Goal: Transaction & Acquisition: Purchase product/service

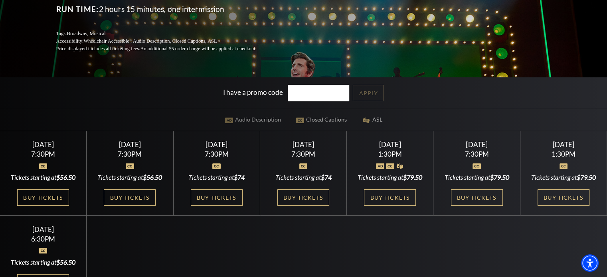
scroll to position [140, 0]
click at [294, 200] on link "Buy Tickets" at bounding box center [303, 197] width 52 height 16
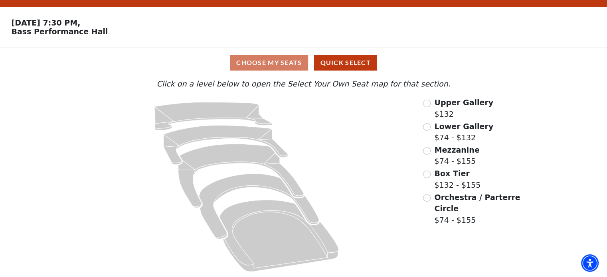
scroll to position [21, 0]
click at [427, 125] on input "Lower Gallery$74 - $132\a" at bounding box center [427, 127] width 8 height 8
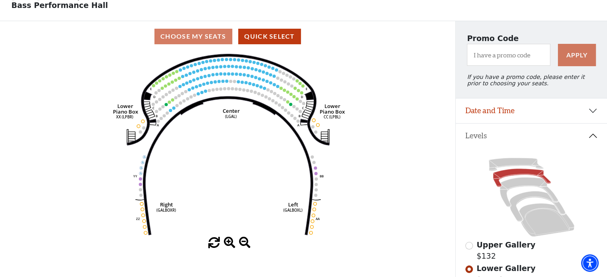
scroll to position [44, 0]
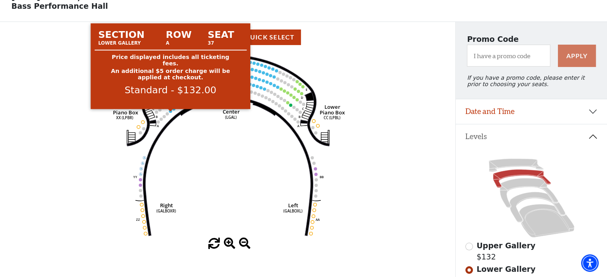
click at [170, 113] on circle at bounding box center [170, 111] width 3 height 3
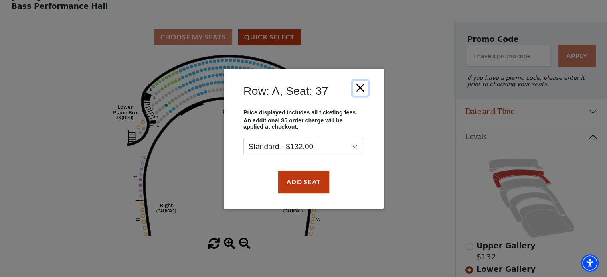
click at [360, 87] on button "Close" at bounding box center [359, 87] width 15 height 15
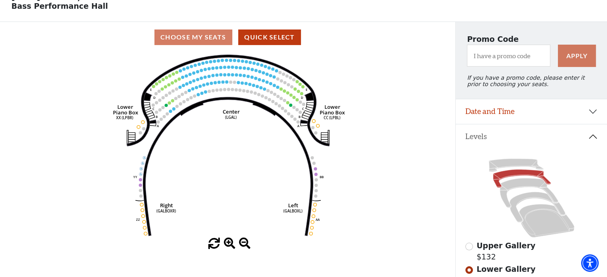
click at [224, 72] on icon "Right (GALBOXR) E D C B A E D C B A YY ZZ Left (GALBOXL) BB AA Center Lower Pia…" at bounding box center [228, 146] width 410 height 186
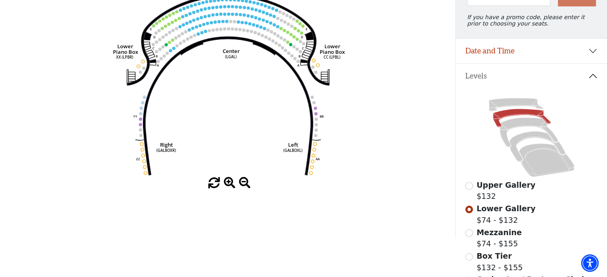
scroll to position [104, 0]
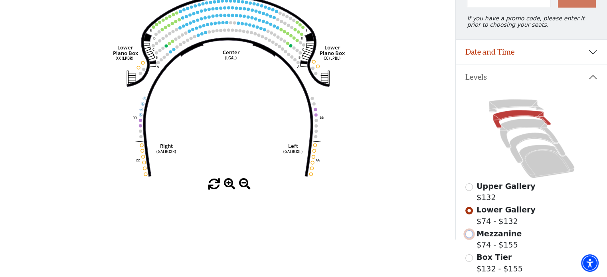
click at [469, 238] on input "Mezzanine$74 - $155\a" at bounding box center [469, 235] width 8 height 8
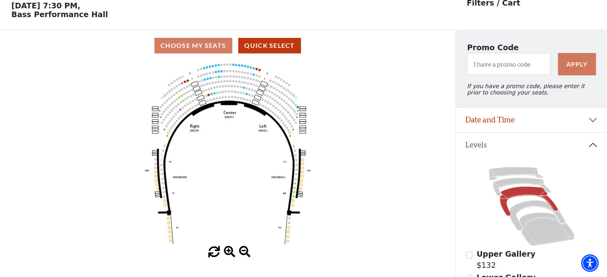
scroll to position [37, 0]
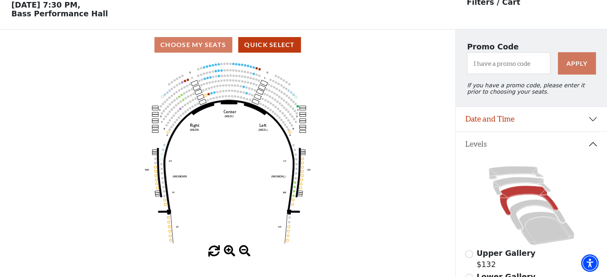
click at [211, 95] on use "Seat Selected" at bounding box center [211, 93] width 3 height 3
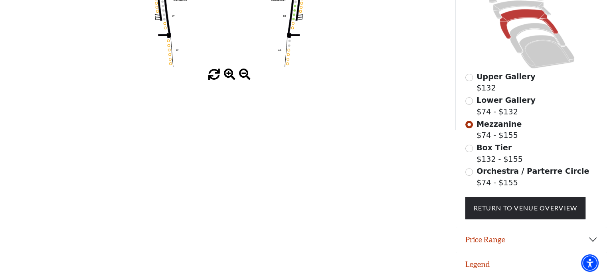
scroll to position [217, 0]
click at [466, 268] on button "Legend" at bounding box center [531, 265] width 151 height 25
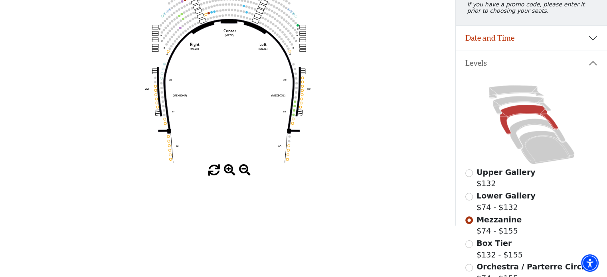
scroll to position [125, 0]
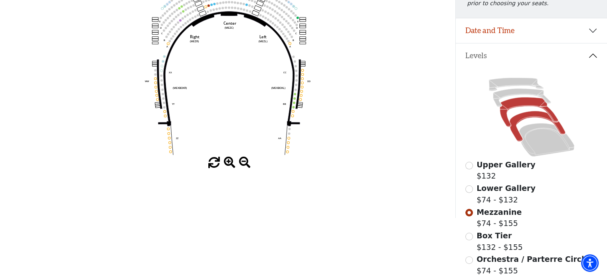
click at [522, 119] on icon at bounding box center [536, 126] width 55 height 30
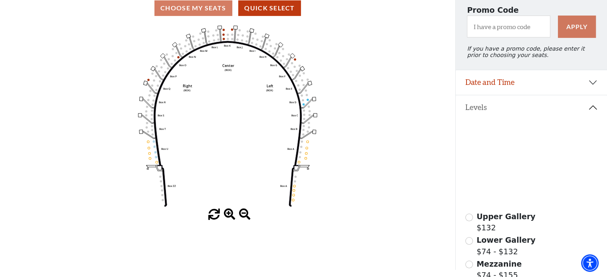
scroll to position [74, 0]
click at [533, 198] on icon at bounding box center [546, 192] width 55 height 34
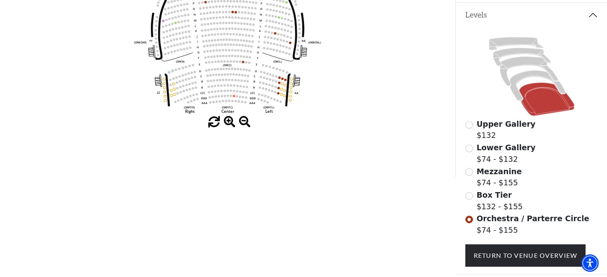
scroll to position [217, 0]
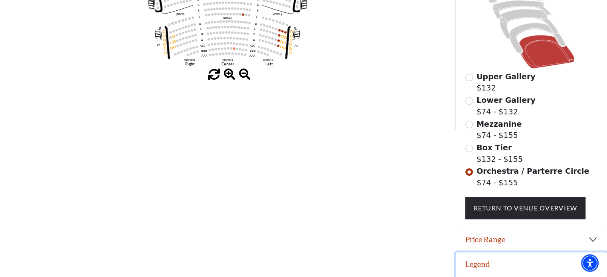
click at [468, 263] on button "Legend" at bounding box center [531, 265] width 151 height 25
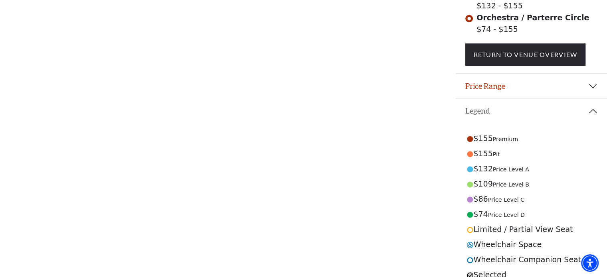
scroll to position [367, 0]
click at [500, 87] on button "Price Range" at bounding box center [531, 86] width 151 height 25
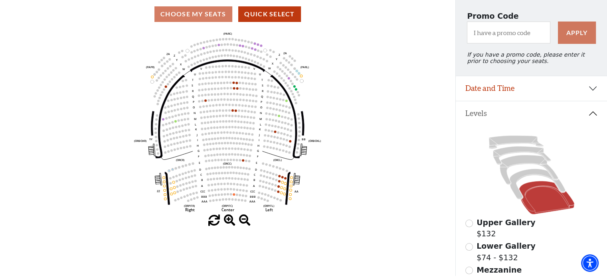
scroll to position [67, 0]
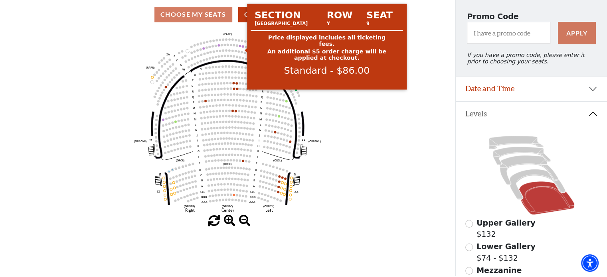
click at [241, 49] on icon "Left (ORPITL) Right (ORPITR) Center (ORPITC) ZZ AA YY BB ZA ZA (ORCL) (ORCR) (O…" at bounding box center [228, 123] width 410 height 186
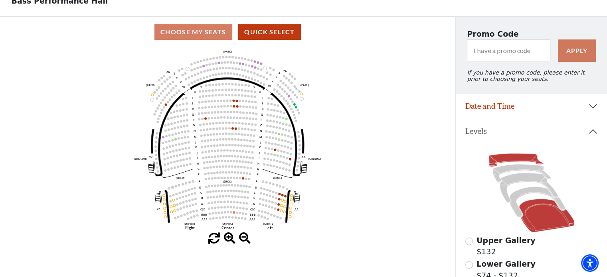
scroll to position [47, 0]
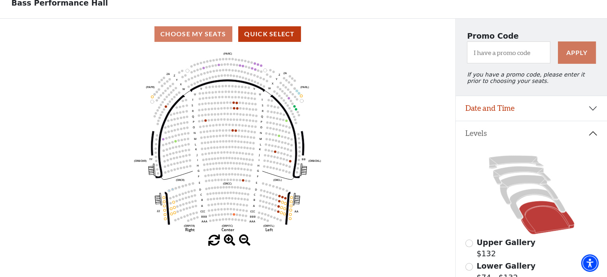
drag, startPoint x: 490, startPoint y: 143, endPoint x: 295, endPoint y: 110, distance: 198.4
click at [295, 108] on circle at bounding box center [294, 106] width 2 height 2
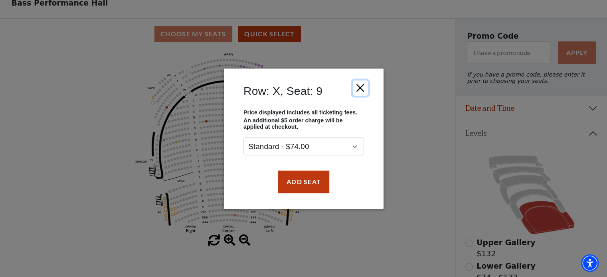
click at [360, 89] on button "Close" at bounding box center [359, 87] width 15 height 15
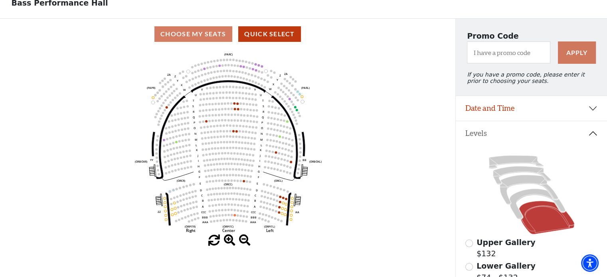
scroll to position [0, 0]
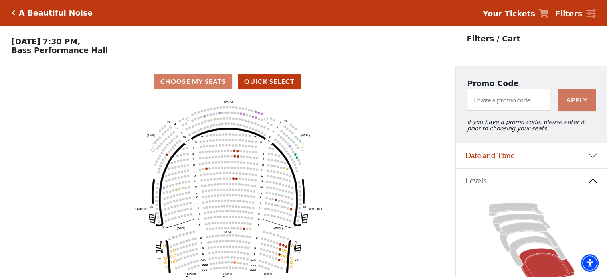
click at [13, 14] on icon "Click here to go back to filters" at bounding box center [14, 13] width 4 height 6
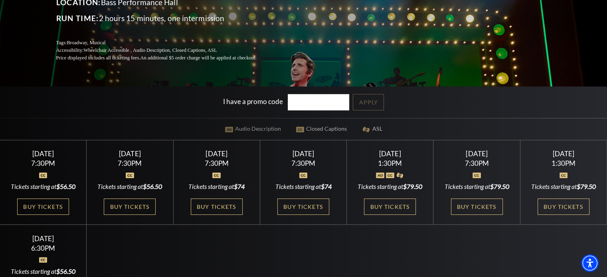
scroll to position [132, 0]
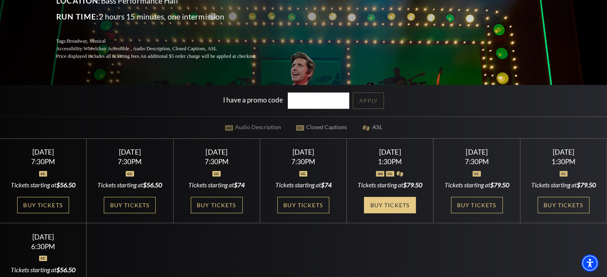
click at [400, 214] on link "Buy Tickets" at bounding box center [390, 205] width 52 height 16
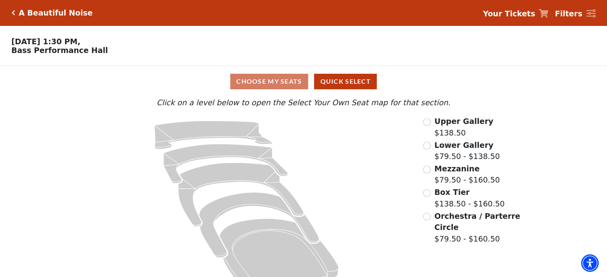
scroll to position [21, 0]
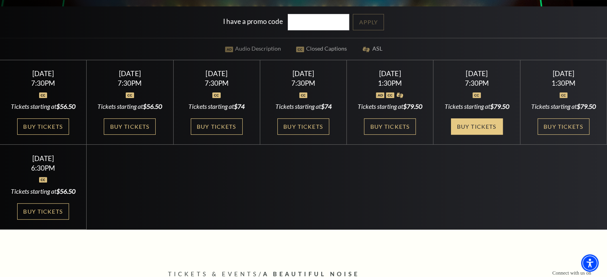
scroll to position [215, 0]
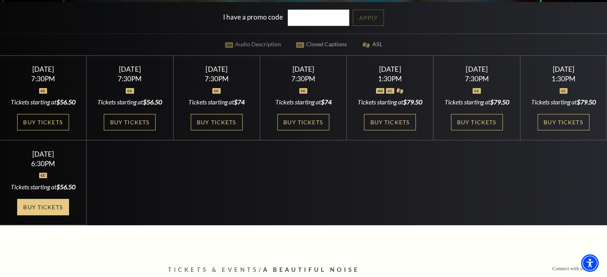
click at [39, 216] on link "Buy Tickets" at bounding box center [43, 207] width 52 height 16
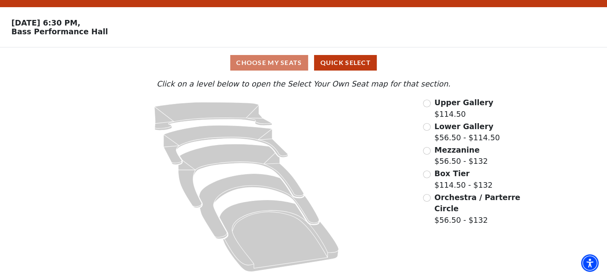
scroll to position [21, 0]
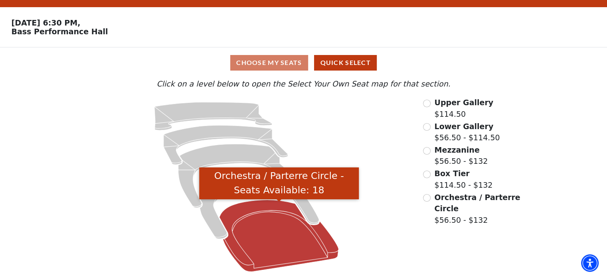
click at [278, 222] on icon "Orchestra / Parterre Circle - Seats Available: 18" at bounding box center [279, 236] width 119 height 72
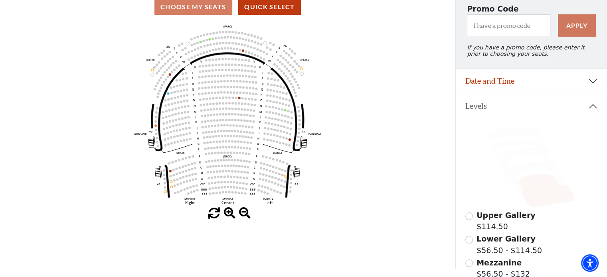
scroll to position [75, 0]
click at [519, 173] on icon at bounding box center [536, 177] width 55 height 30
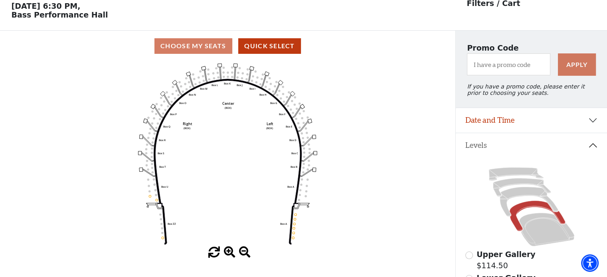
scroll to position [37, 0]
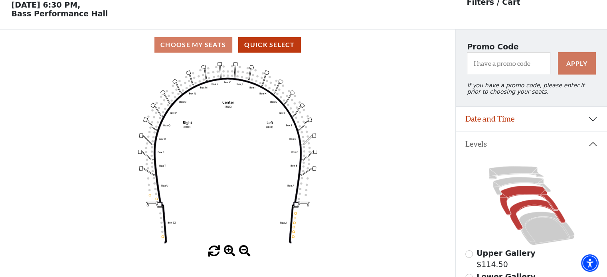
click at [521, 195] on icon at bounding box center [529, 201] width 58 height 30
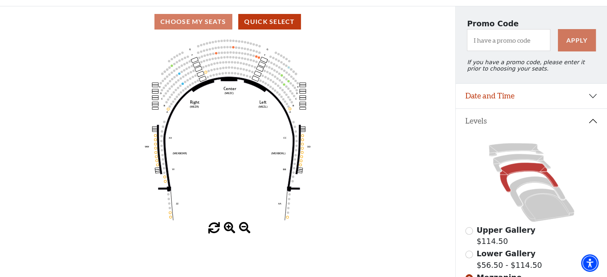
scroll to position [217, 0]
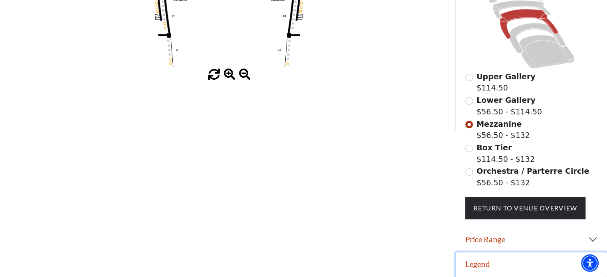
click at [475, 269] on button "Legend" at bounding box center [531, 265] width 151 height 25
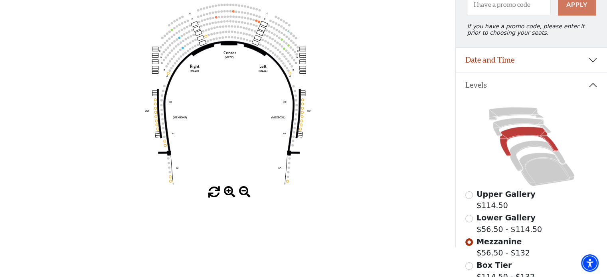
scroll to position [94, 0]
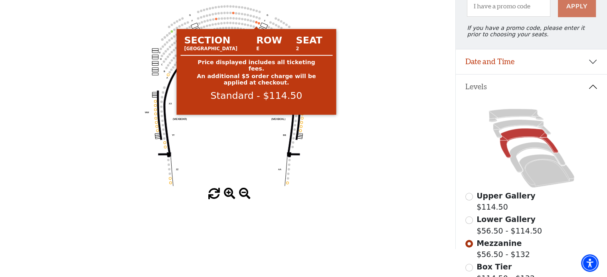
click at [255, 24] on circle at bounding box center [256, 22] width 2 height 2
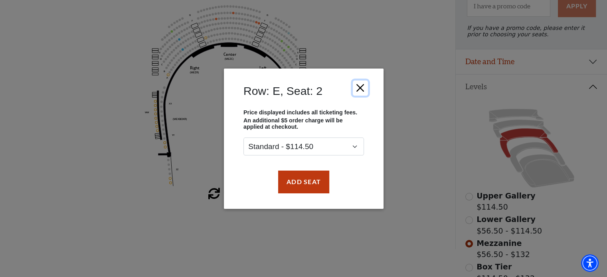
click at [364, 85] on button "Close" at bounding box center [359, 87] width 15 height 15
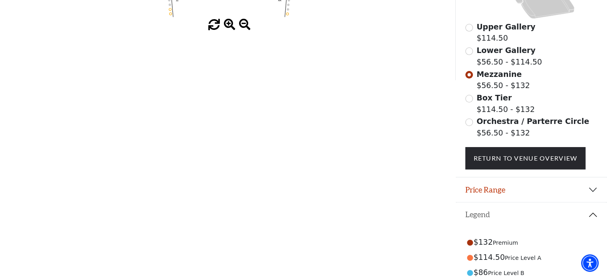
scroll to position [369, 0]
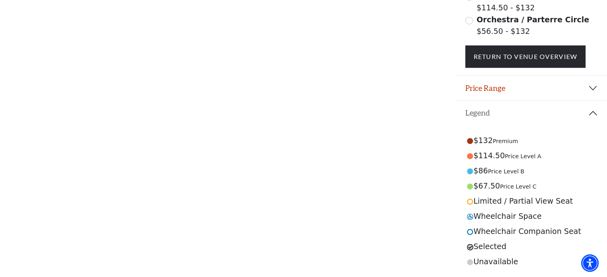
click at [514, 155] on span "Price Level A" at bounding box center [523, 156] width 36 height 6
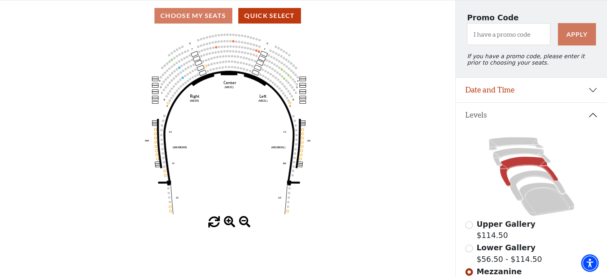
scroll to position [59, 0]
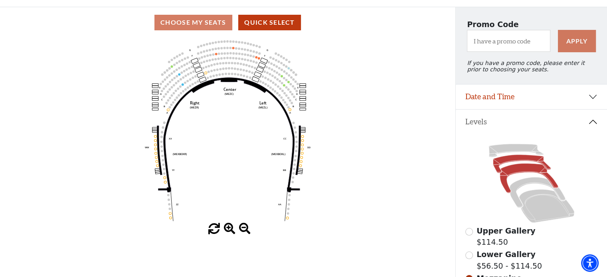
click at [514, 159] on icon at bounding box center [522, 164] width 58 height 18
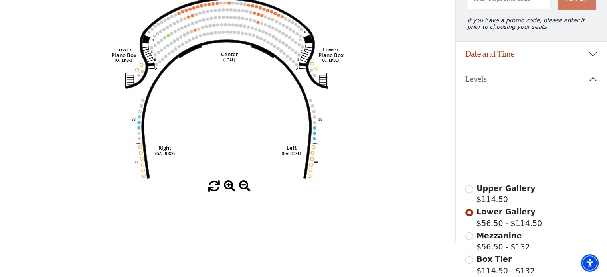
scroll to position [217, 0]
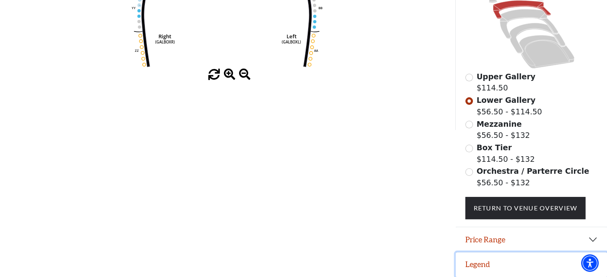
click at [489, 264] on button "Legend" at bounding box center [531, 265] width 151 height 25
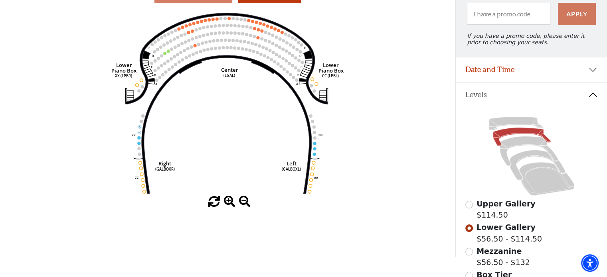
scroll to position [86, 0]
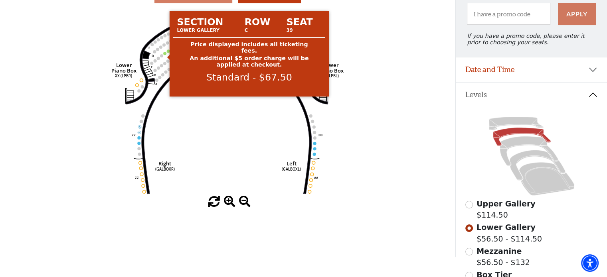
click at [165, 55] on circle at bounding box center [164, 53] width 3 height 3
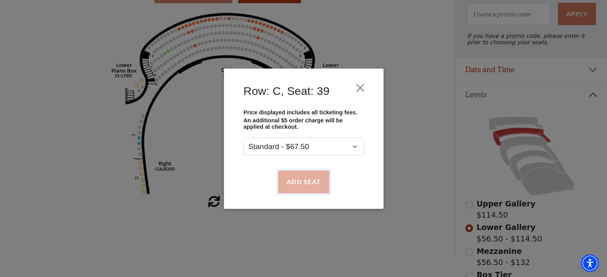
click at [317, 179] on button "Add Seat" at bounding box center [303, 182] width 51 height 22
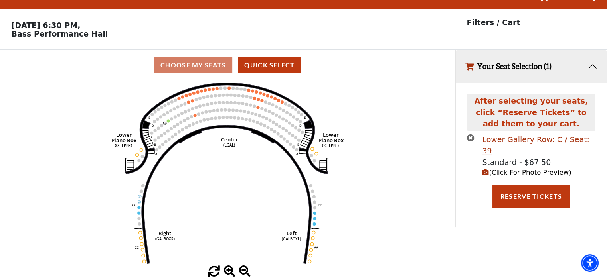
scroll to position [0, 0]
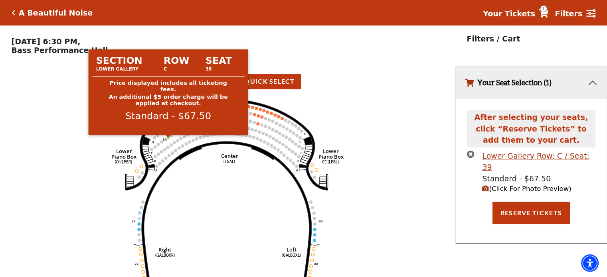
click at [168, 139] on circle at bounding box center [168, 137] width 3 height 3
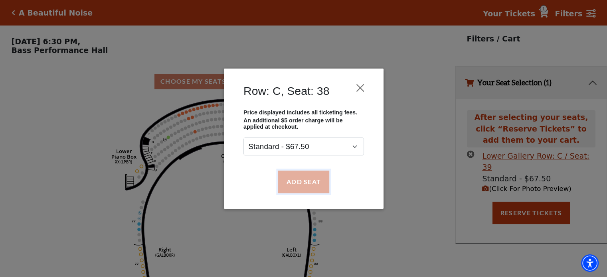
click at [292, 181] on button "Add Seat" at bounding box center [303, 182] width 51 height 22
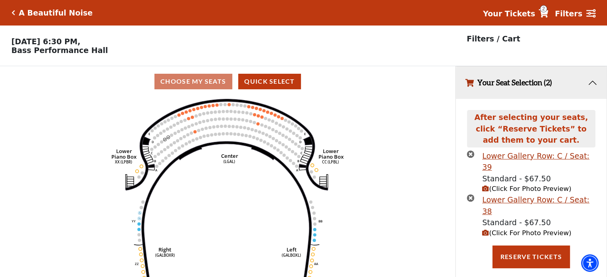
click at [485, 186] on icon "(Click For Photo Preview)" at bounding box center [485, 189] width 7 height 7
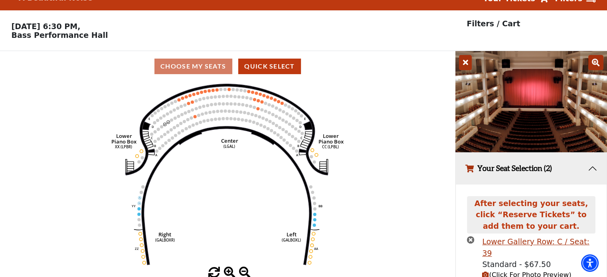
scroll to position [91, 0]
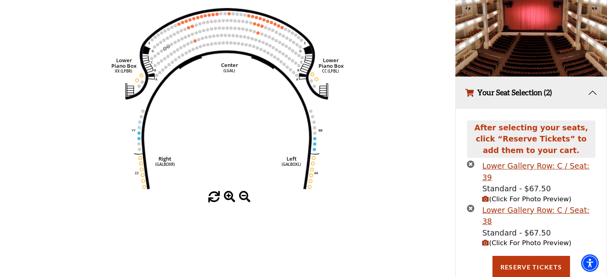
click at [485, 240] on icon "(Click For Photo Preview)" at bounding box center [485, 243] width 7 height 7
click at [484, 196] on icon "(Click For Photo Preview)" at bounding box center [485, 199] width 7 height 7
click at [588, 96] on button "Your Seat Selection (2)" at bounding box center [531, 93] width 151 height 32
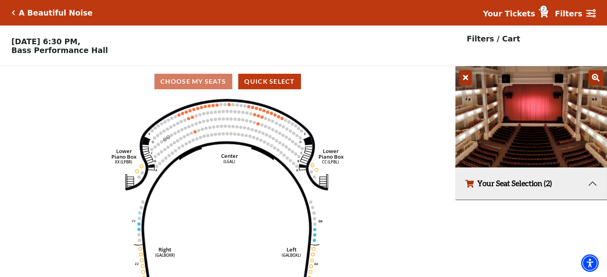
scroll to position [19, 0]
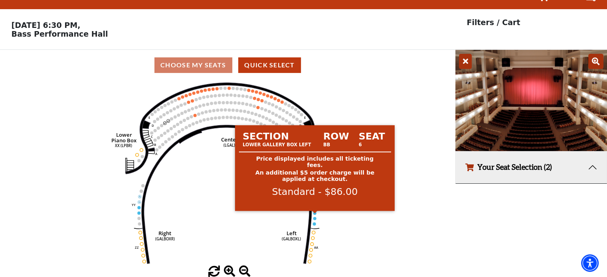
click at [314, 214] on circle at bounding box center [314, 213] width 3 height 3
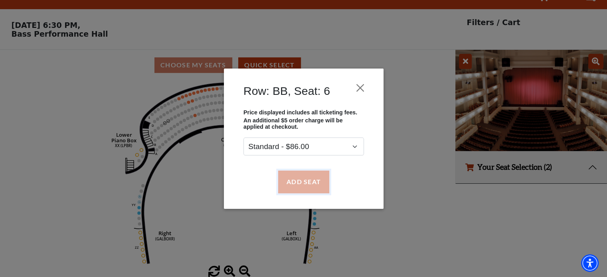
click at [316, 186] on button "Add Seat" at bounding box center [303, 182] width 51 height 22
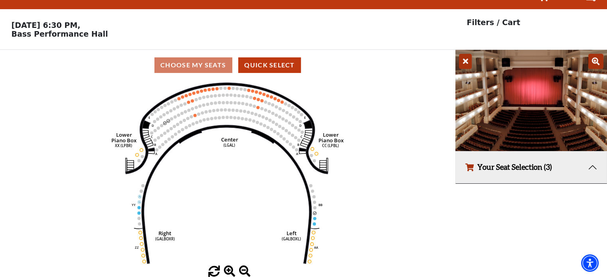
click at [525, 170] on button "Your Seat Selection (3)" at bounding box center [531, 168] width 151 height 32
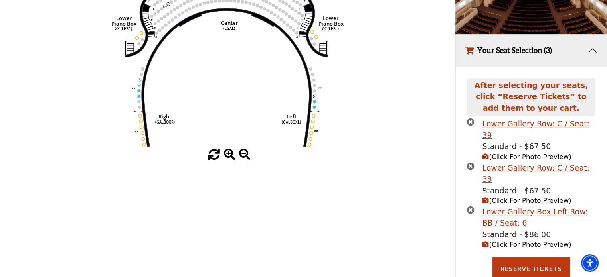
scroll to position [135, 0]
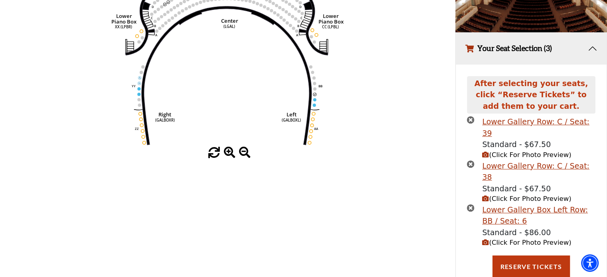
click at [485, 239] on icon "(Click For Photo Preview)" at bounding box center [485, 242] width 7 height 7
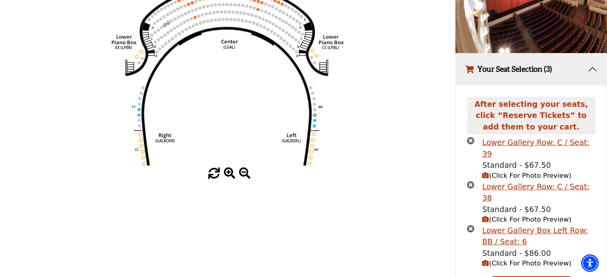
scroll to position [119, 0]
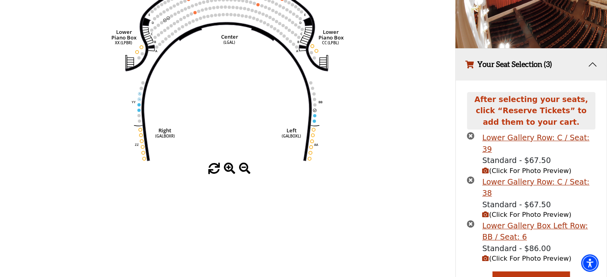
click at [468, 220] on icon "times-circle" at bounding box center [471, 224] width 8 height 8
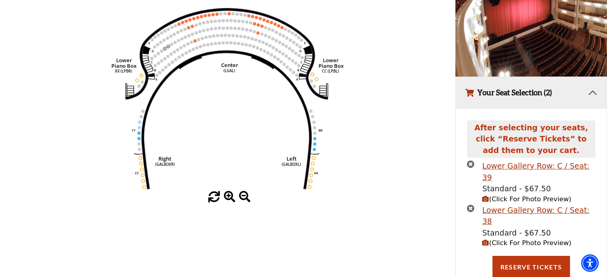
scroll to position [0, 0]
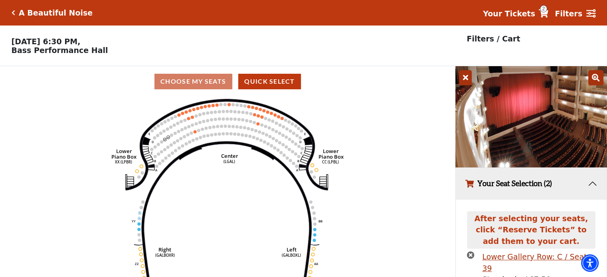
click at [471, 83] on icon at bounding box center [465, 77] width 13 height 15
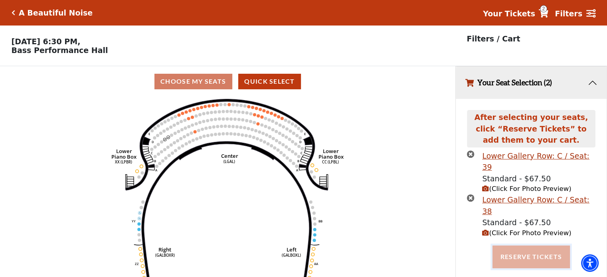
click at [525, 246] on button "Reserve Tickets" at bounding box center [531, 257] width 77 height 22
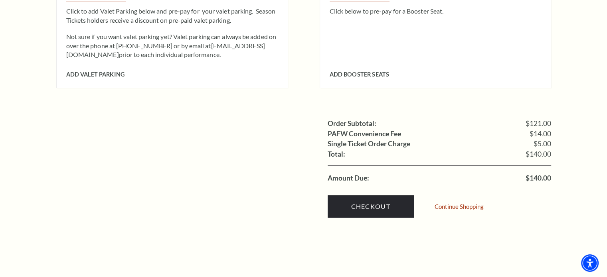
scroll to position [726, 0]
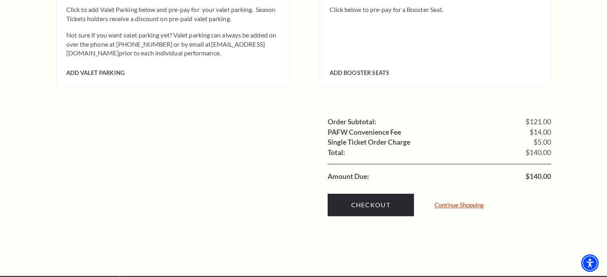
click at [471, 202] on link "Continue Shopping" at bounding box center [459, 205] width 49 height 6
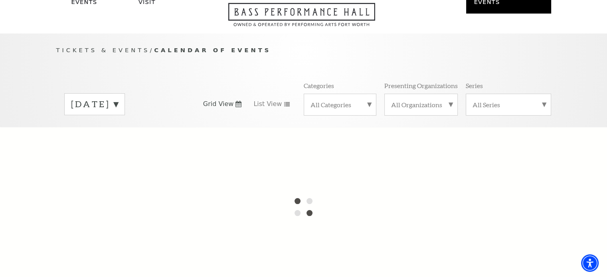
scroll to position [46, 0]
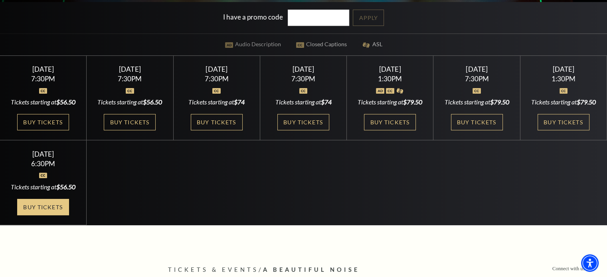
click at [54, 216] on link "Buy Tickets" at bounding box center [43, 207] width 52 height 16
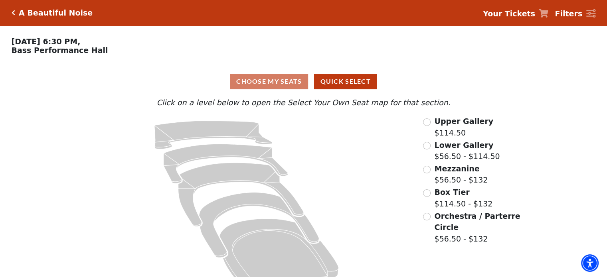
scroll to position [21, 0]
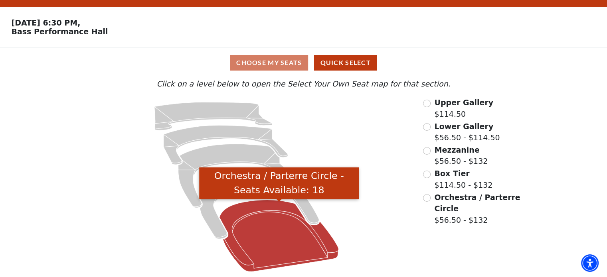
click at [254, 236] on icon "Orchestra / Parterre Circle - Seats Available: 18" at bounding box center [279, 236] width 119 height 72
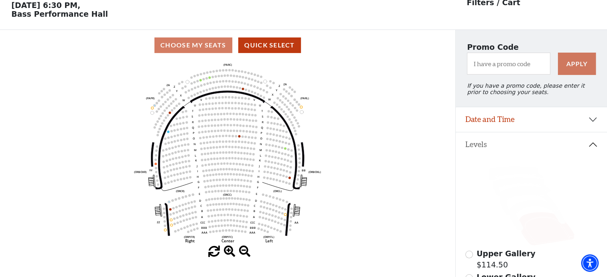
scroll to position [37, 0]
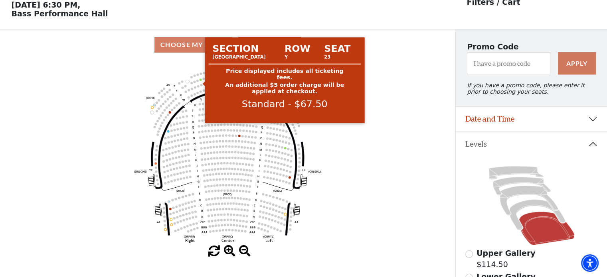
click at [200, 81] on circle at bounding box center [201, 80] width 2 height 2
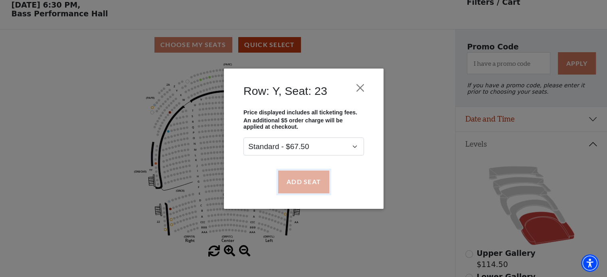
click at [291, 177] on button "Add Seat" at bounding box center [303, 182] width 51 height 22
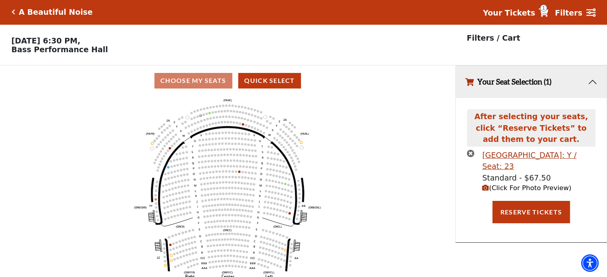
scroll to position [0, 0]
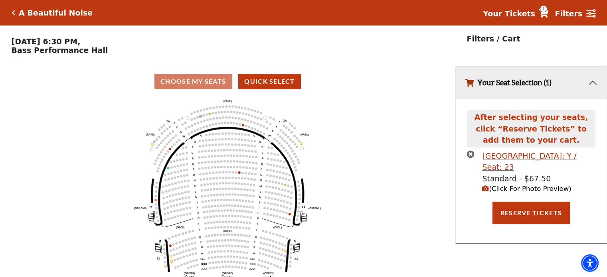
click at [489, 192] on icon "(Click For Photo Preview)" at bounding box center [485, 189] width 7 height 7
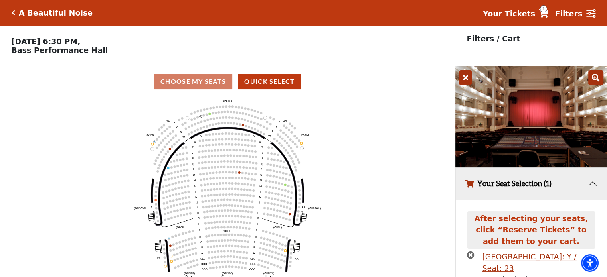
click at [464, 75] on icon at bounding box center [465, 77] width 13 height 15
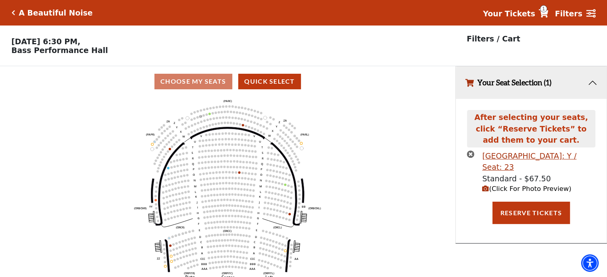
click at [471, 156] on icon "times-circle" at bounding box center [471, 154] width 8 height 8
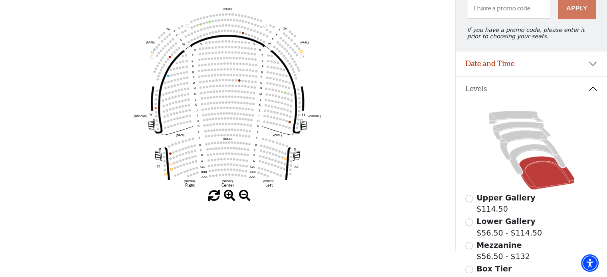
scroll to position [93, 0]
click at [524, 156] on icon at bounding box center [536, 159] width 55 height 30
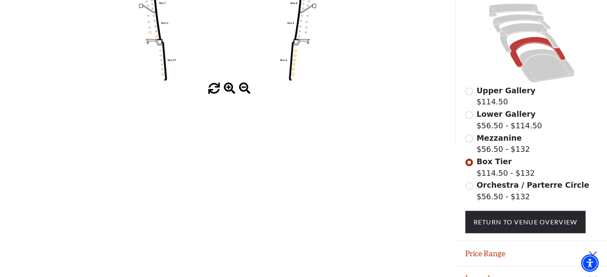
scroll to position [217, 0]
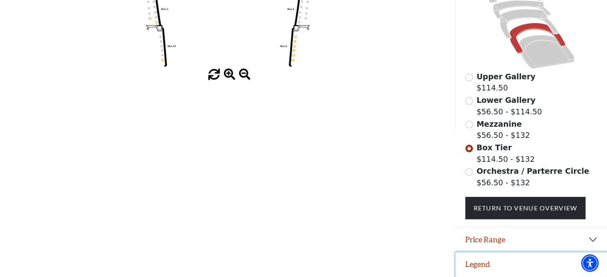
click at [482, 259] on button "Legend" at bounding box center [531, 265] width 151 height 25
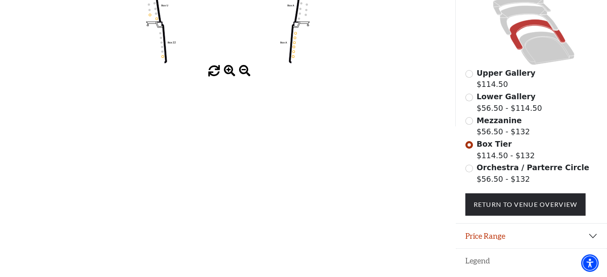
click at [482, 259] on button "Legend" at bounding box center [531, 261] width 151 height 25
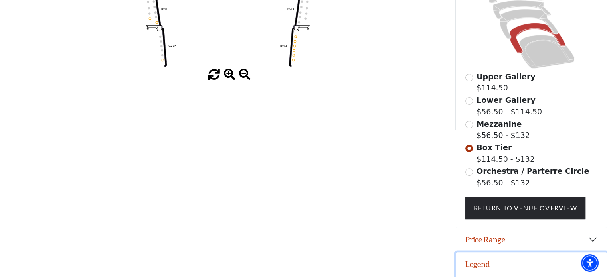
click at [536, 255] on button "Legend" at bounding box center [531, 265] width 151 height 25
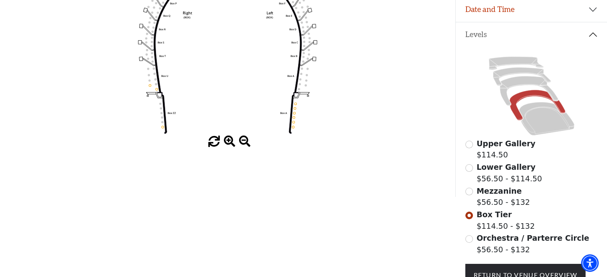
scroll to position [146, 0]
click at [468, 196] on input "Mezzanine$56.50 - $132\a" at bounding box center [469, 192] width 8 height 8
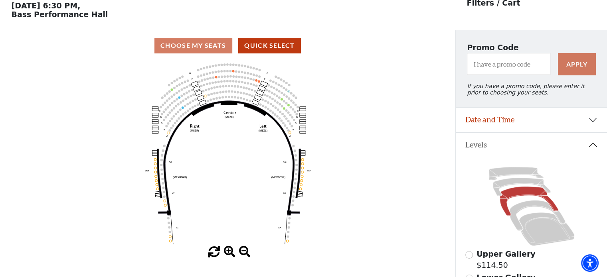
scroll to position [37, 0]
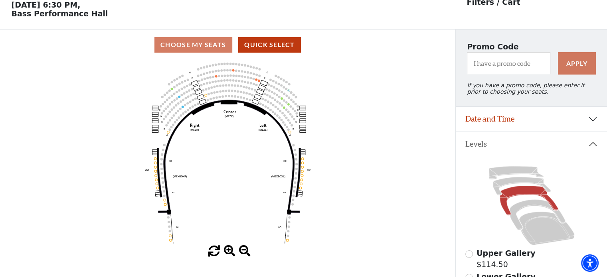
click at [356, 174] on icon "Center (MEZC) Right (MEZR) Left (MEZL) (MEXBOXR) (MEXBOXL) XX WW CC DD YY BB ZZ…" at bounding box center [228, 153] width 410 height 186
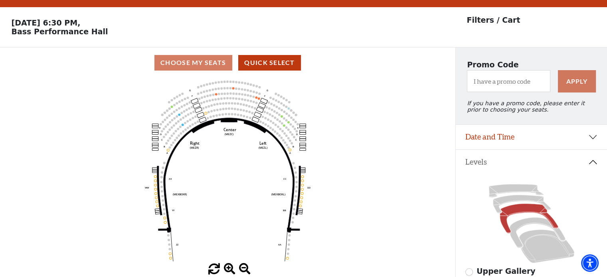
scroll to position [18, 0]
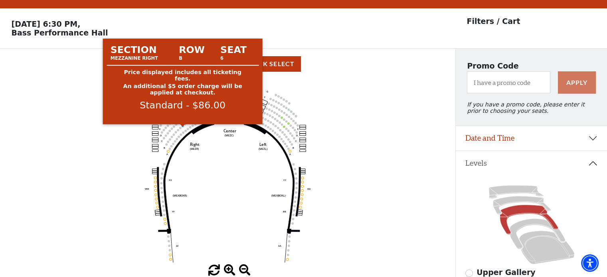
click at [182, 127] on circle at bounding box center [183, 126] width 2 height 2
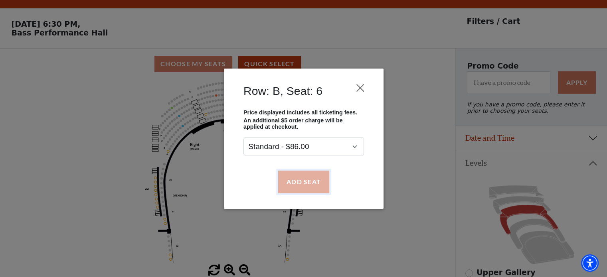
click at [297, 182] on button "Add Seat" at bounding box center [303, 182] width 51 height 22
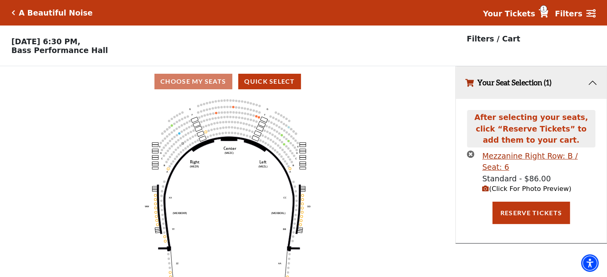
click at [485, 186] on icon "(Click For Photo Preview)" at bounding box center [485, 189] width 7 height 7
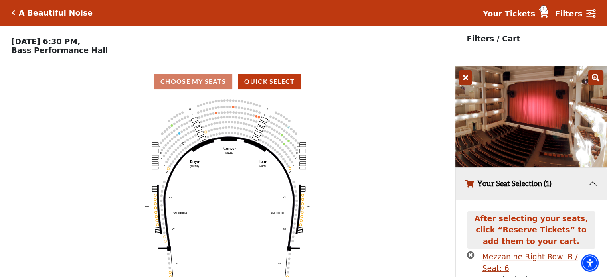
click at [255, 118] on icon "Center (MEZC) Right (MEZR) Left (MEZL) (MEXBOXR) (MEXBOXL) XX WW CC DD YY BB ZZ…" at bounding box center [228, 190] width 410 height 186
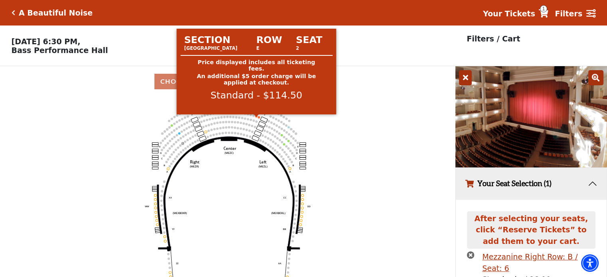
click at [257, 121] on icon "Center (MEZC) Right (MEZR) Left (MEZL) (MEXBOXR) (MEXBOXL) XX WW CC DD YY BB ZZ…" at bounding box center [228, 190] width 410 height 186
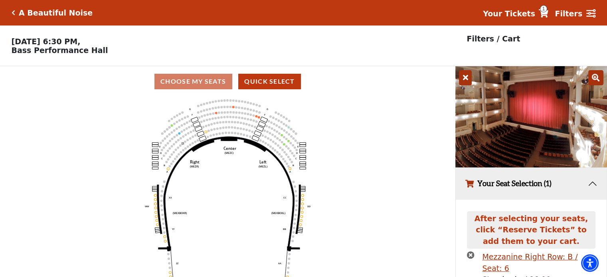
click at [469, 257] on icon "times-circle" at bounding box center [471, 255] width 8 height 8
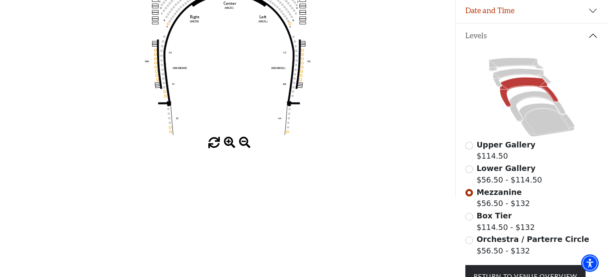
scroll to position [148, 0]
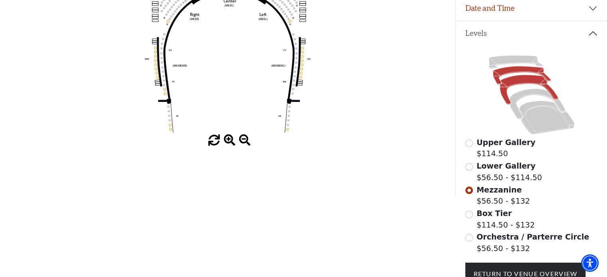
click at [508, 75] on icon at bounding box center [522, 75] width 58 height 18
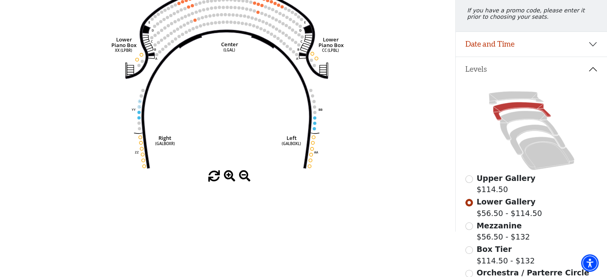
scroll to position [51, 0]
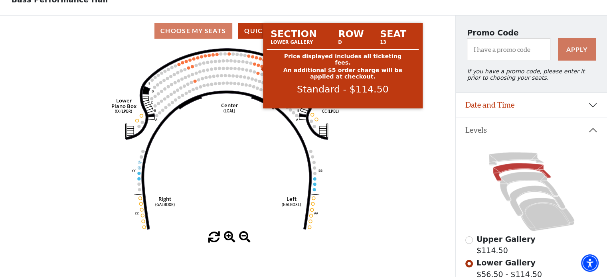
click at [257, 67] on circle at bounding box center [258, 64] width 3 height 3
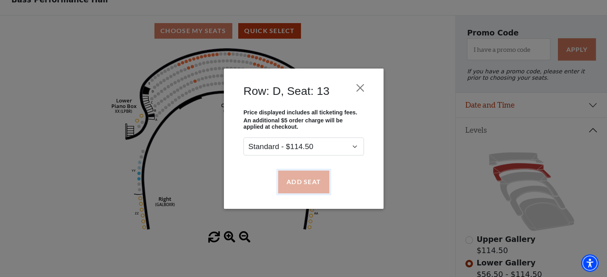
click at [289, 189] on button "Add Seat" at bounding box center [303, 182] width 51 height 22
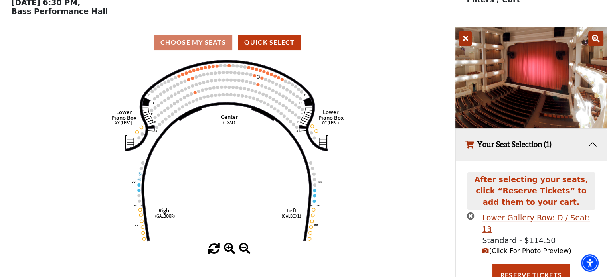
scroll to position [58, 0]
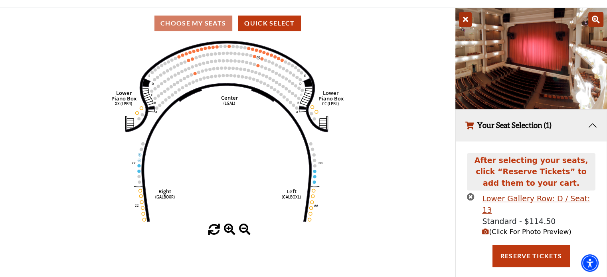
click at [469, 199] on icon "times-circle" at bounding box center [471, 197] width 8 height 8
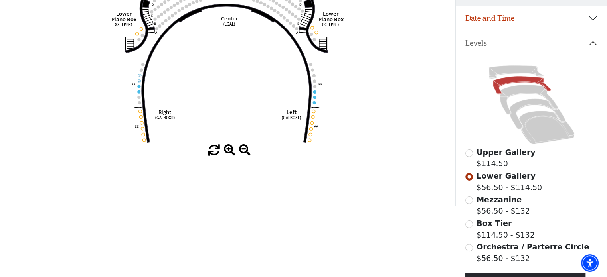
scroll to position [148, 0]
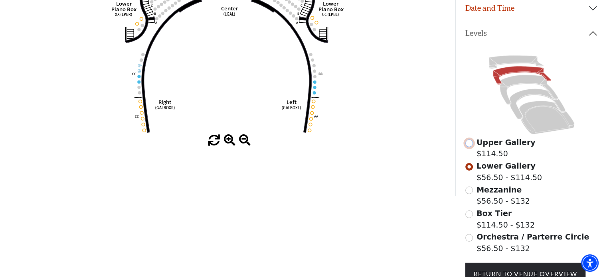
click at [469, 147] on input "Upper Gallery$114.50\a" at bounding box center [469, 144] width 8 height 8
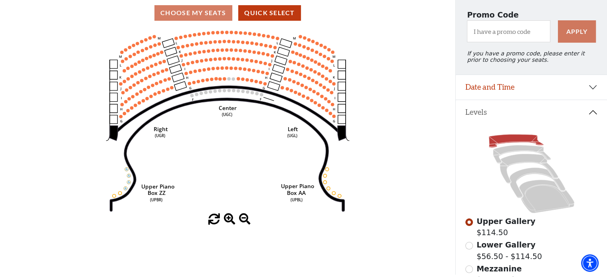
scroll to position [65, 0]
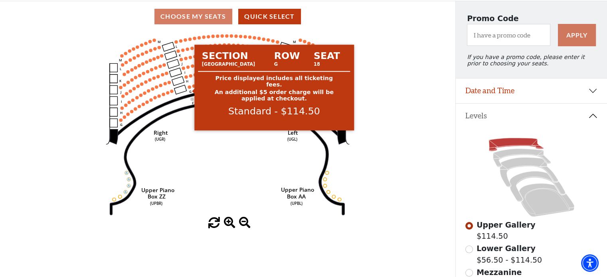
click at [190, 89] on circle at bounding box center [189, 86] width 3 height 3
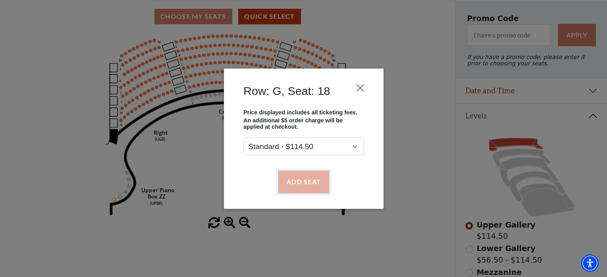
click at [311, 182] on button "Add Seat" at bounding box center [303, 182] width 51 height 22
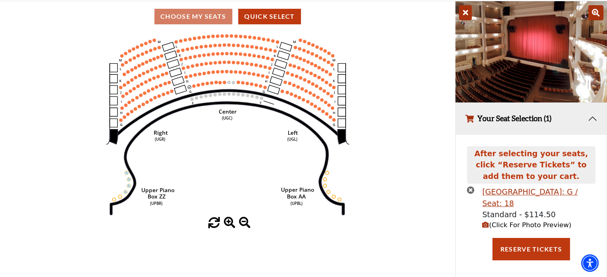
scroll to position [50, 0]
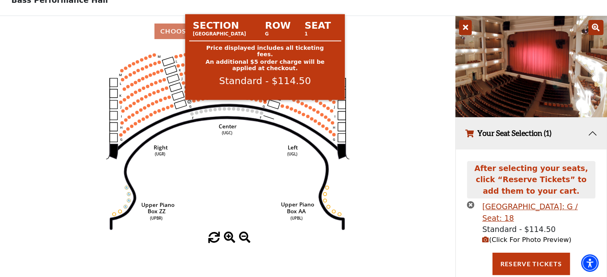
click at [264, 104] on circle at bounding box center [264, 102] width 3 height 3
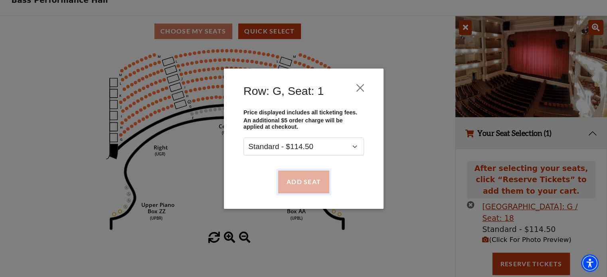
click at [302, 183] on button "Add Seat" at bounding box center [303, 182] width 51 height 22
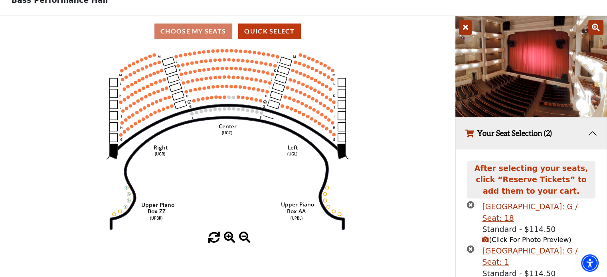
scroll to position [94, 0]
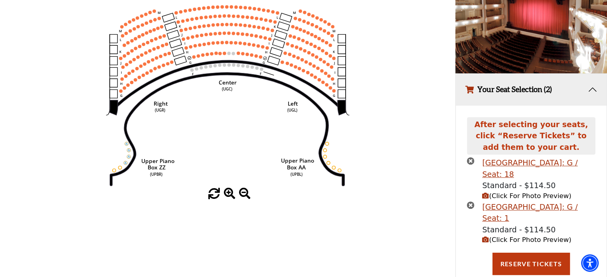
click at [485, 243] on icon "(Click For Photo Preview)" at bounding box center [485, 240] width 7 height 7
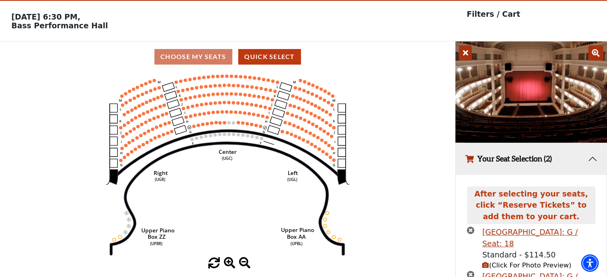
scroll to position [24, 0]
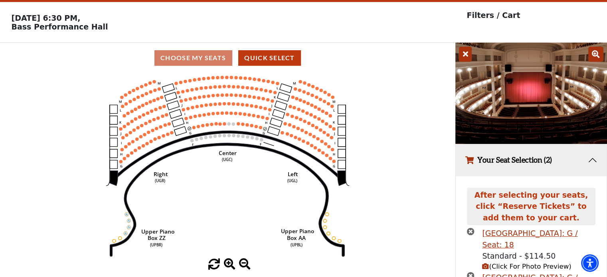
click at [469, 57] on icon at bounding box center [465, 54] width 13 height 15
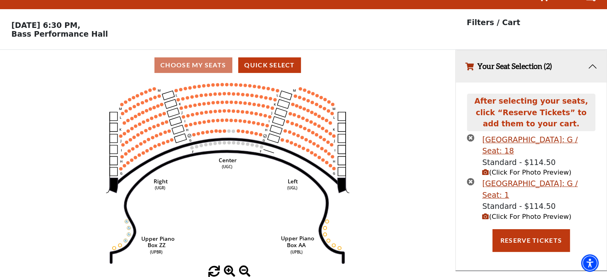
scroll to position [19, 0]
click at [467, 183] on icon "times-circle" at bounding box center [471, 182] width 8 height 8
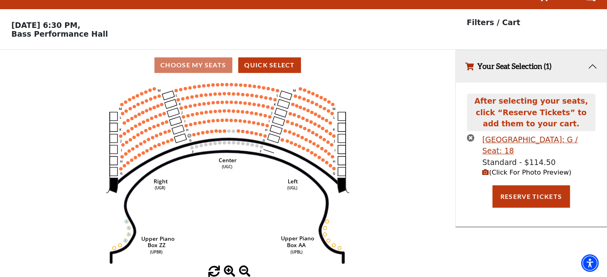
click at [469, 137] on icon "times-circle" at bounding box center [471, 138] width 8 height 8
select select "6227"
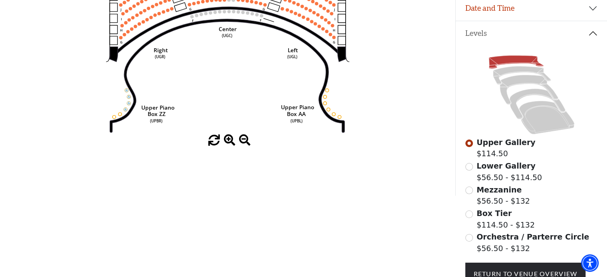
scroll to position [0, 0]
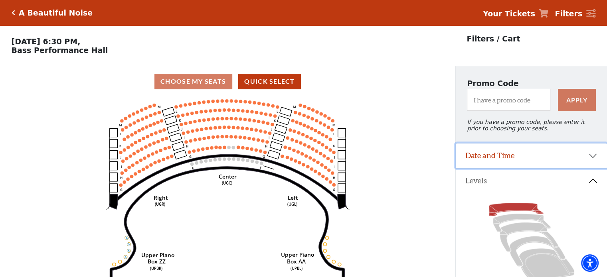
click at [515, 157] on button "Date and Time" at bounding box center [531, 156] width 151 height 25
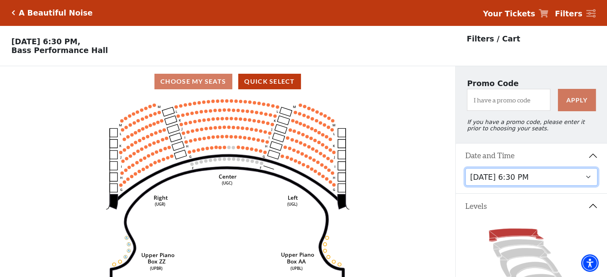
click at [502, 183] on select "Tuesday, October 28 at 7:30 PM Wednesday, October 29 at 7:30 PM Thursday, Octob…" at bounding box center [531, 177] width 133 height 18
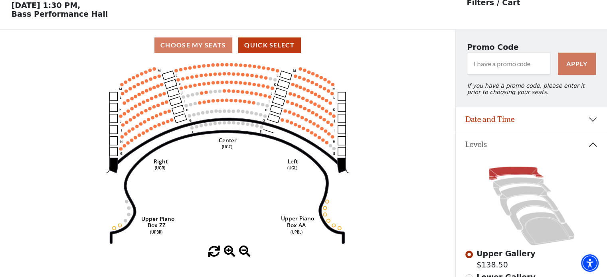
scroll to position [37, 0]
click at [526, 208] on icon at bounding box center [536, 215] width 55 height 30
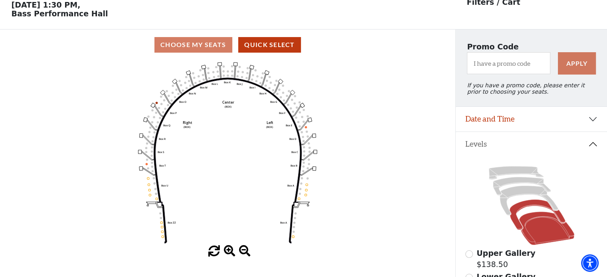
click at [542, 236] on icon at bounding box center [546, 229] width 55 height 34
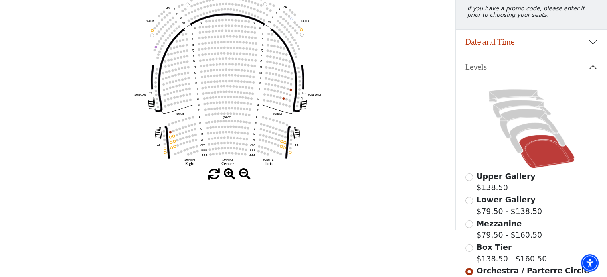
scroll to position [113, 0]
click at [172, 152] on icon "Left (ORPITL) Right (ORPITR) Center (ORPITC) ZZ AA YY BB ZA ZA (ORCL) (ORCR) (O…" at bounding box center [228, 77] width 410 height 186
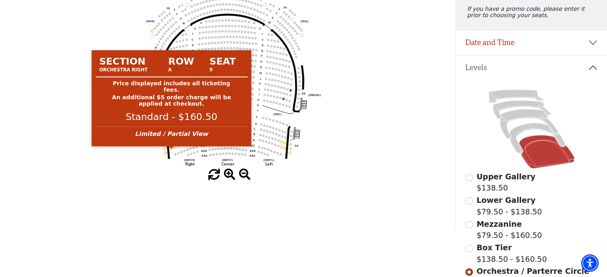
click at [171, 149] on circle at bounding box center [171, 148] width 2 height 2
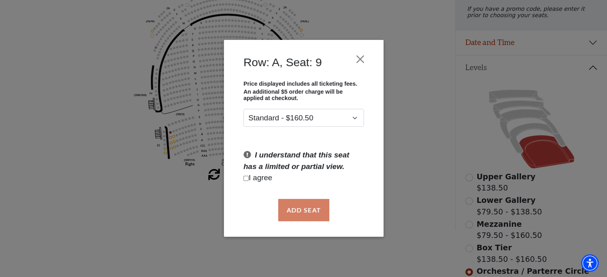
click at [243, 179] on div "I understand that this seat has a limited or partial view. I agree" at bounding box center [303, 167] width 132 height 34
click at [248, 180] on input "Checkbox field" at bounding box center [245, 178] width 5 height 5
checkbox input "true"
click at [300, 211] on button "Add Seat" at bounding box center [303, 210] width 51 height 22
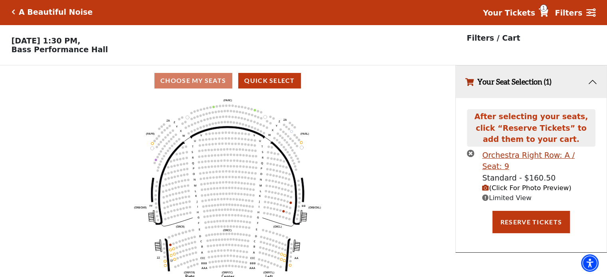
scroll to position [0, 0]
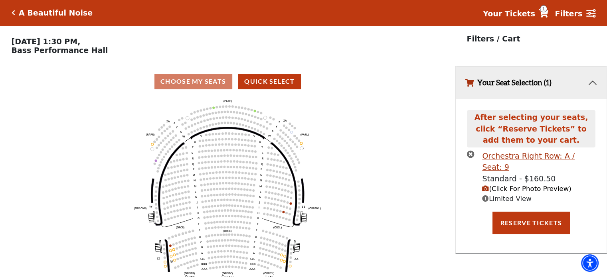
click at [486, 186] on icon "(Click For Photo Preview)" at bounding box center [485, 189] width 7 height 7
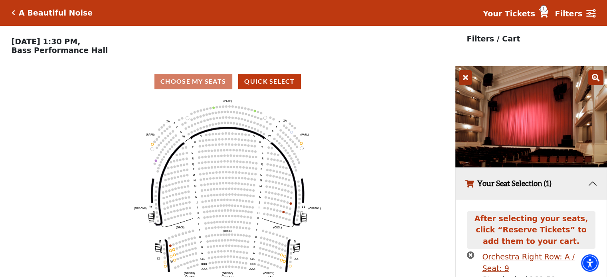
click at [468, 79] on icon at bounding box center [465, 77] width 13 height 15
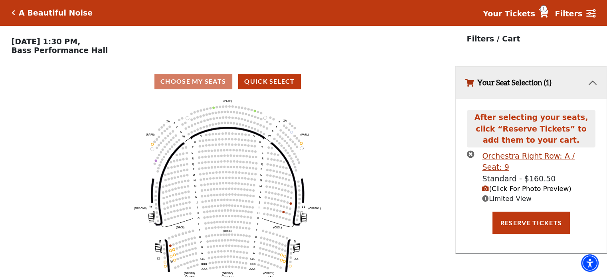
click at [466, 151] on div "After selecting your seats, click “Reserve Tickets” to add them to your cart. O…" at bounding box center [531, 176] width 151 height 154
click at [469, 155] on icon "times-circle" at bounding box center [471, 154] width 8 height 8
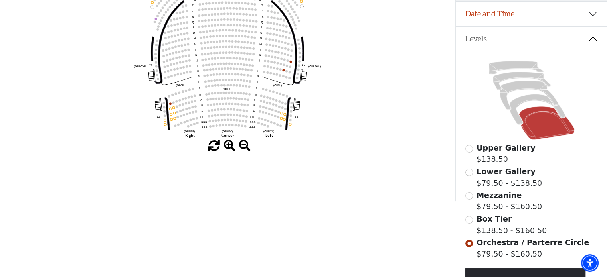
scroll to position [148, 0]
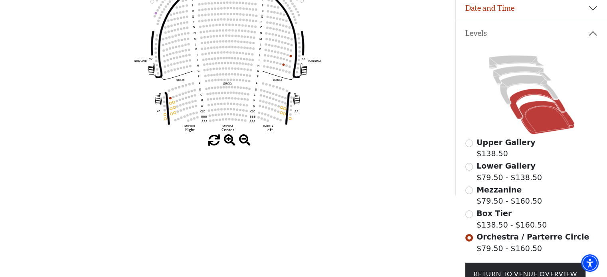
click at [531, 99] on icon at bounding box center [536, 104] width 55 height 30
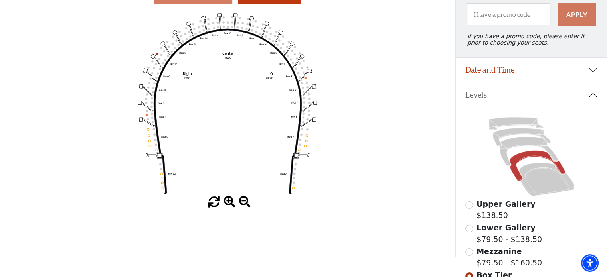
scroll to position [85, 0]
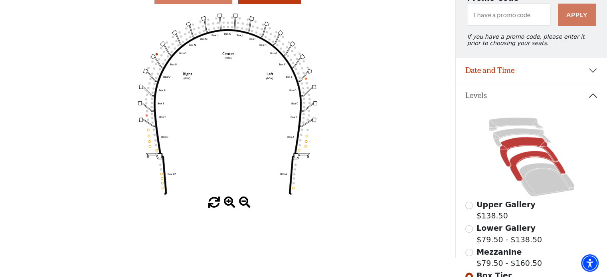
click at [522, 147] on icon at bounding box center [529, 152] width 58 height 30
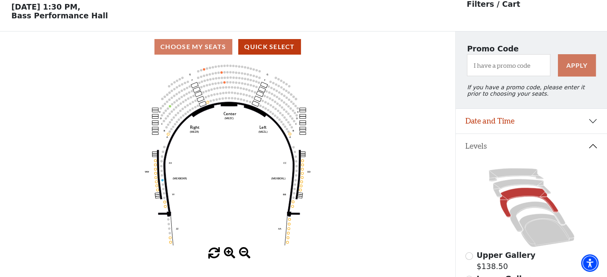
scroll to position [37, 0]
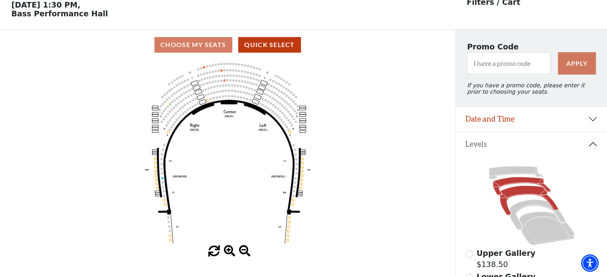
click at [514, 185] on icon at bounding box center [522, 186] width 58 height 18
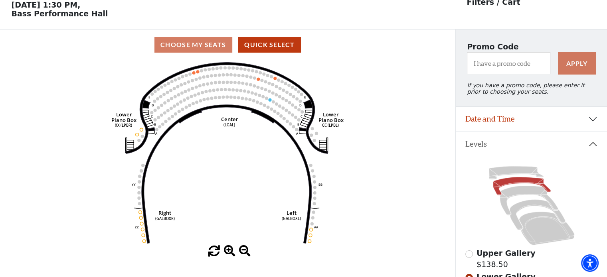
click at [193, 75] on circle at bounding box center [193, 72] width 3 height 3
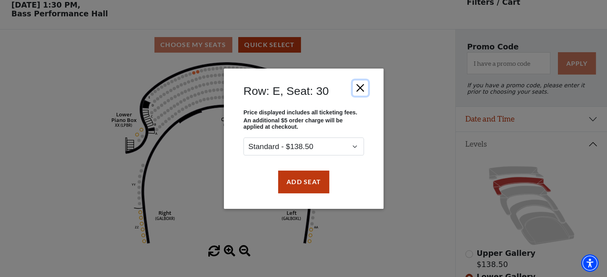
click at [362, 93] on button "Close" at bounding box center [359, 87] width 15 height 15
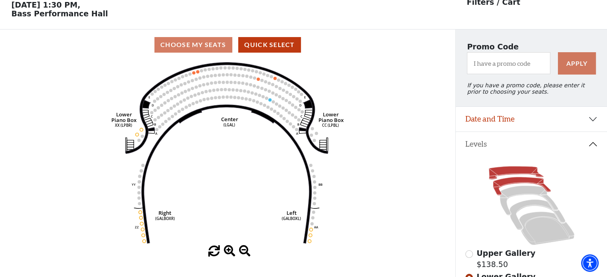
click at [507, 172] on icon at bounding box center [516, 173] width 55 height 13
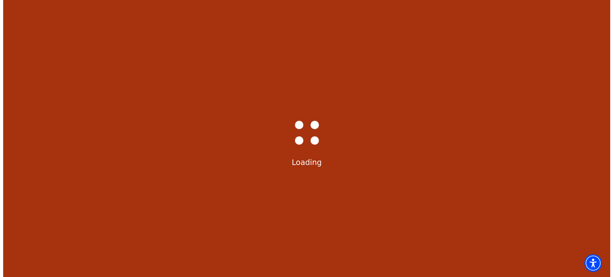
scroll to position [0, 0]
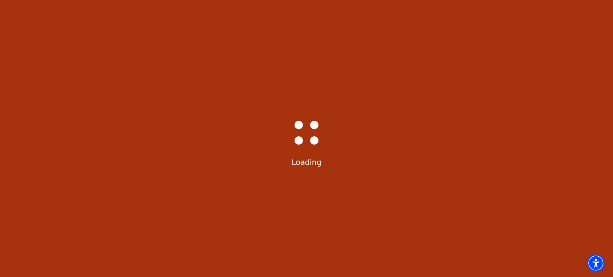
select select "6226"
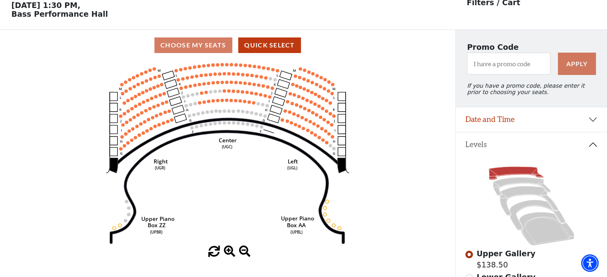
scroll to position [37, 0]
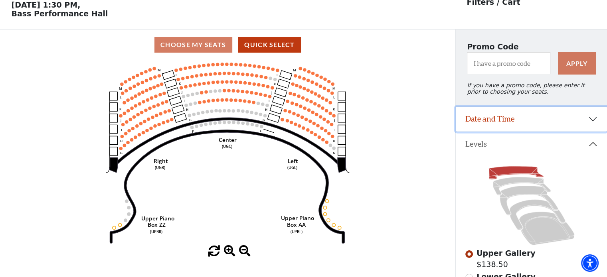
click at [485, 132] on button "Date and Time" at bounding box center [531, 119] width 151 height 25
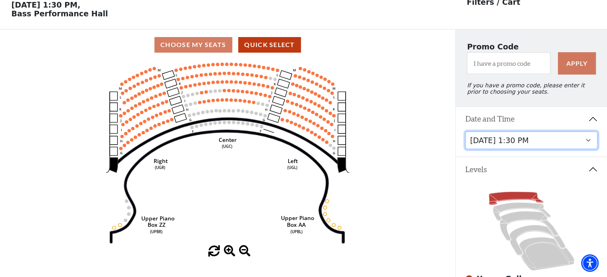
click at [493, 148] on select "Tuesday, October 28 at 7:30 PM Wednesday, October 29 at 7:30 PM Thursday, Octob…" at bounding box center [531, 141] width 133 height 18
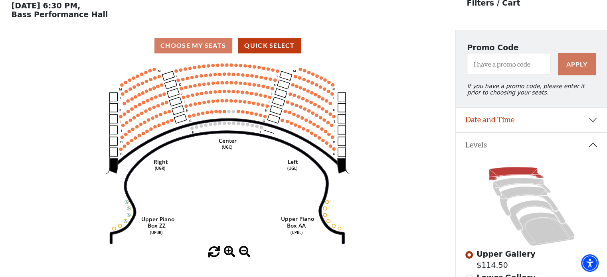
scroll to position [37, 0]
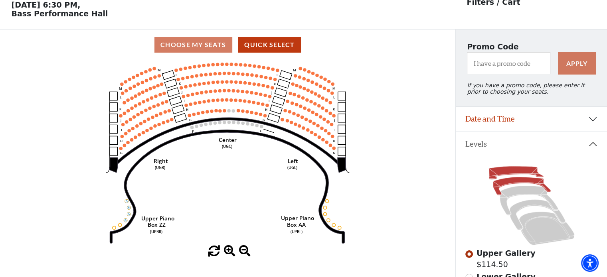
click at [510, 183] on icon at bounding box center [522, 186] width 58 height 18
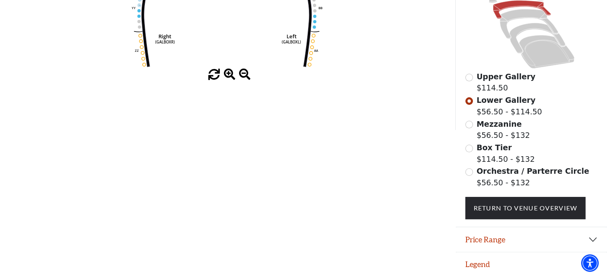
scroll to position [217, 0]
click at [493, 266] on button "Legend" at bounding box center [531, 265] width 151 height 25
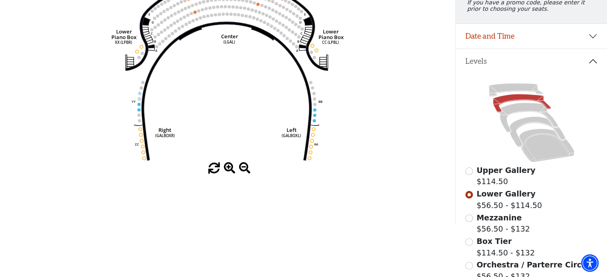
scroll to position [118, 0]
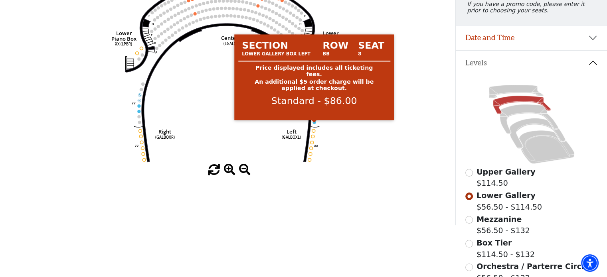
click at [314, 124] on circle at bounding box center [314, 122] width 3 height 3
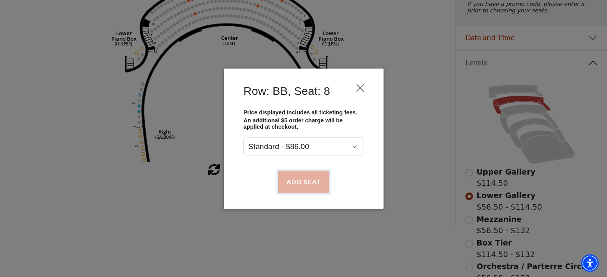
click at [306, 178] on button "Add Seat" at bounding box center [303, 182] width 51 height 22
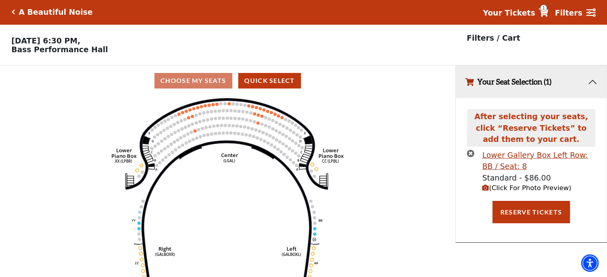
scroll to position [0, 0]
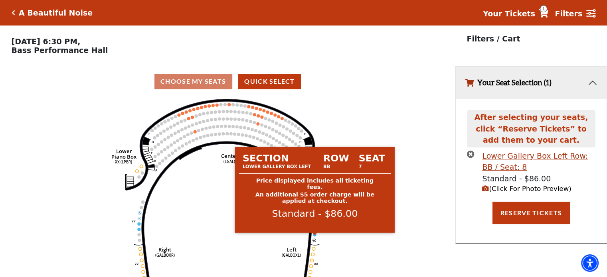
click at [314, 237] on circle at bounding box center [314, 234] width 3 height 3
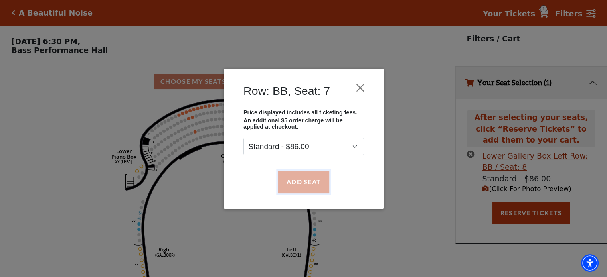
click at [303, 181] on button "Add Seat" at bounding box center [303, 182] width 51 height 22
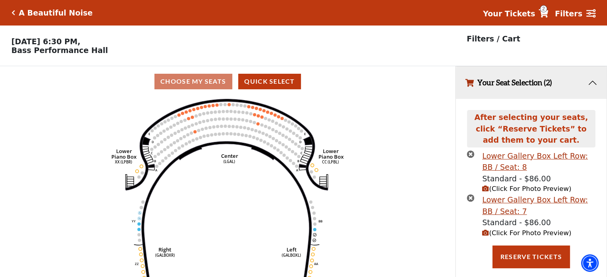
scroll to position [19, 0]
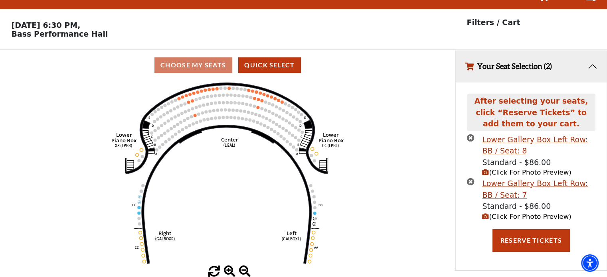
click at [487, 216] on icon "(Click For Photo Preview)" at bounding box center [485, 217] width 7 height 7
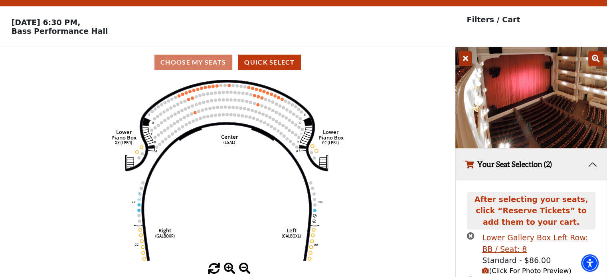
click at [368, 98] on icon "Right (GALBOXR) E D C B A E D C B A YY ZZ Left (GALBOXL) BB AA Center Lower Pia…" at bounding box center [228, 171] width 410 height 186
click at [473, 239] on icon "times-circle" at bounding box center [471, 236] width 8 height 8
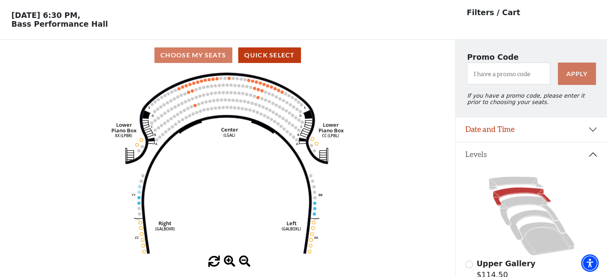
scroll to position [29, 0]
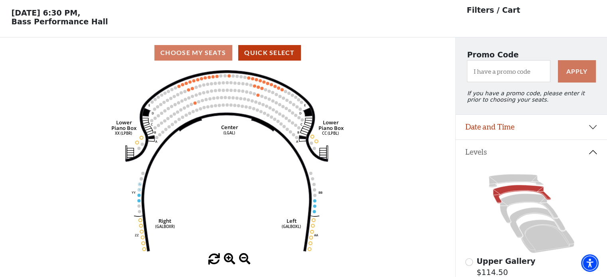
click at [189, 91] on circle at bounding box center [188, 89] width 3 height 3
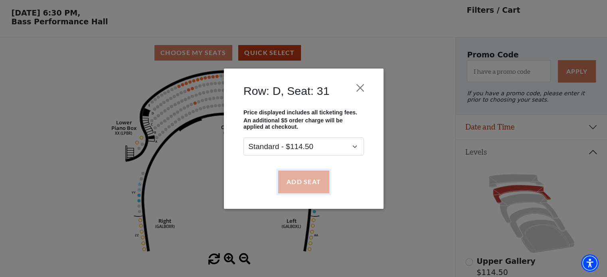
click at [302, 184] on button "Add Seat" at bounding box center [303, 182] width 51 height 22
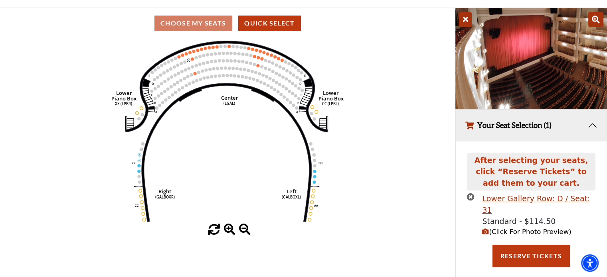
scroll to position [58, 0]
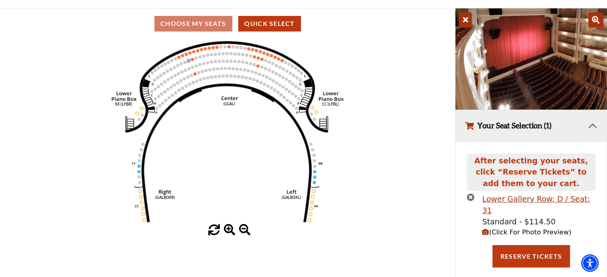
click at [486, 229] on icon "button" at bounding box center [485, 232] width 7 height 7
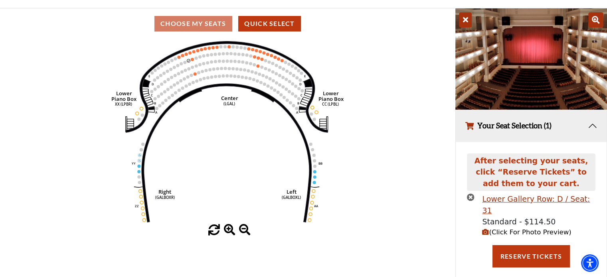
click at [191, 61] on circle at bounding box center [192, 59] width 3 height 3
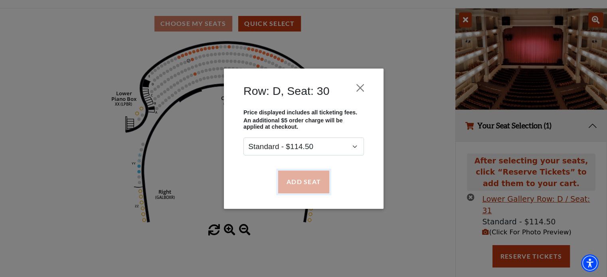
click at [302, 180] on button "Add Seat" at bounding box center [303, 182] width 51 height 22
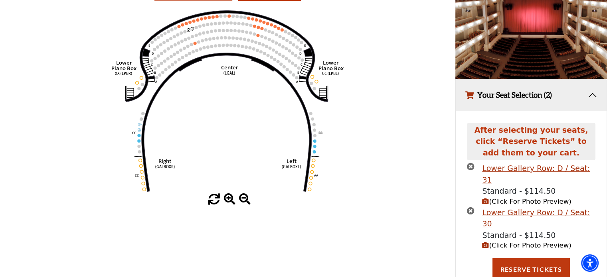
scroll to position [91, 0]
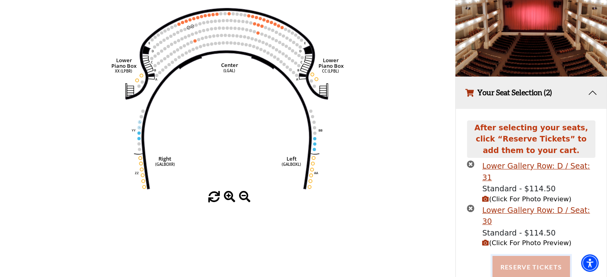
click at [508, 256] on button "Reserve Tickets" at bounding box center [531, 267] width 77 height 22
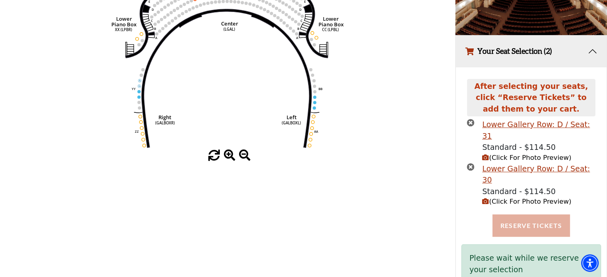
scroll to position [137, 0]
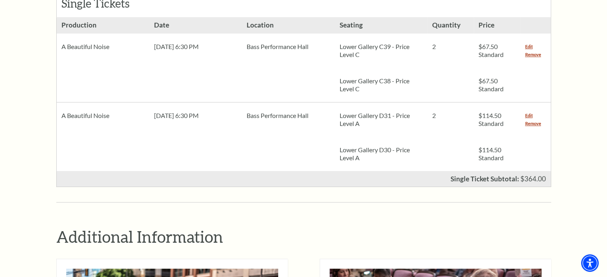
scroll to position [391, 0]
click at [535, 119] on link "Remove" at bounding box center [533, 123] width 16 height 8
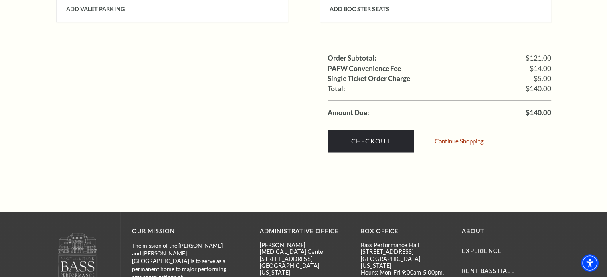
scroll to position [796, 0]
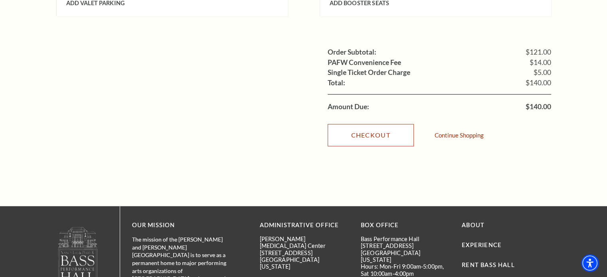
click at [392, 124] on link "Checkout" at bounding box center [371, 135] width 86 height 22
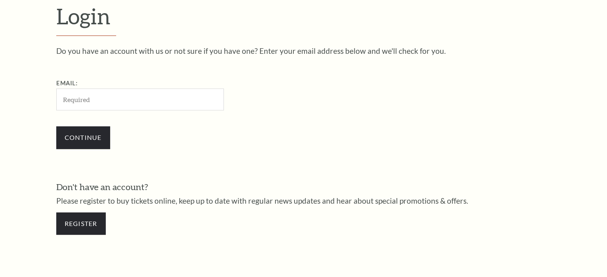
scroll to position [236, 0]
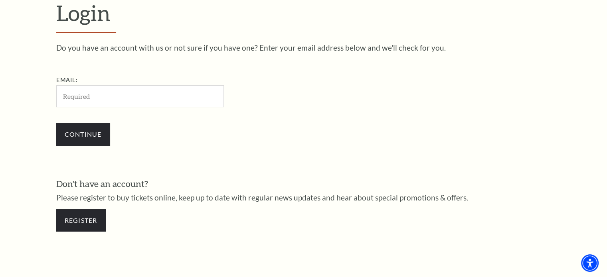
click at [152, 103] on input "Email:" at bounding box center [140, 96] width 168 height 22
type input "[EMAIL_ADDRESS][PERSON_NAME][DOMAIN_NAME]"
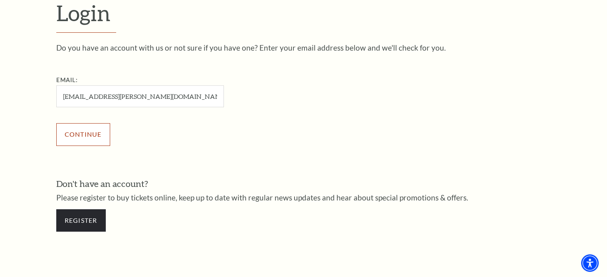
click at [88, 135] on input "Continue" at bounding box center [83, 134] width 54 height 22
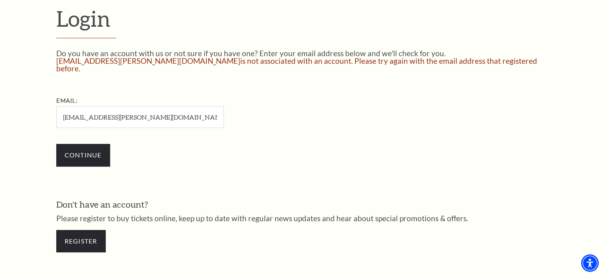
scroll to position [233, 0]
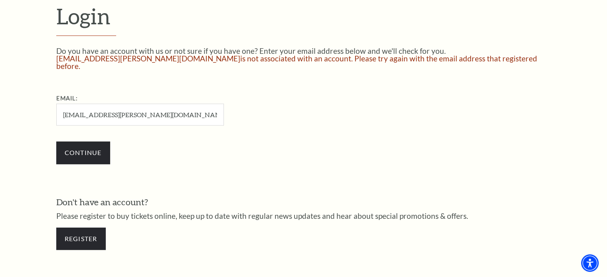
click at [100, 109] on input "[EMAIL_ADDRESS][PERSON_NAME][DOMAIN_NAME]" at bounding box center [140, 115] width 168 height 22
click at [80, 148] on input "Continue" at bounding box center [83, 153] width 54 height 22
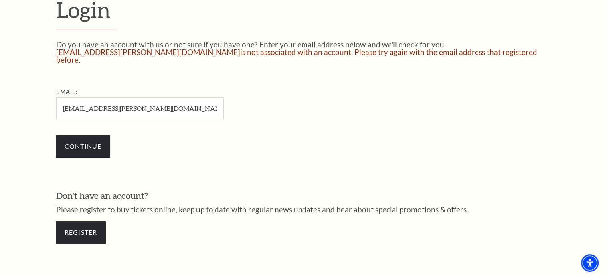
scroll to position [240, 0]
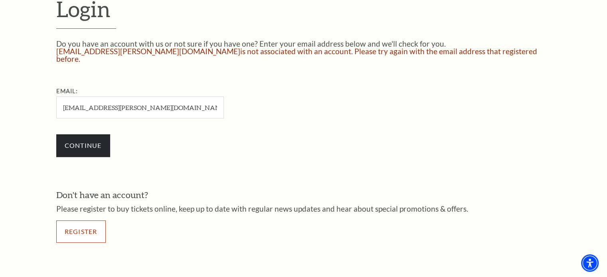
click at [84, 226] on link "Register" at bounding box center [80, 232] width 49 height 22
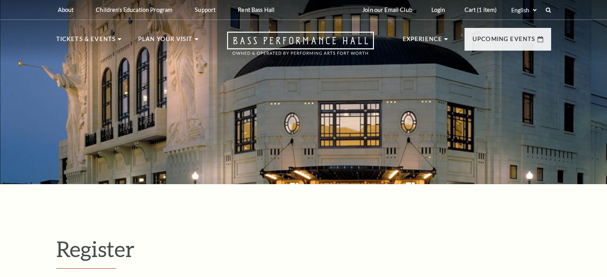
select select "1"
select select "TX"
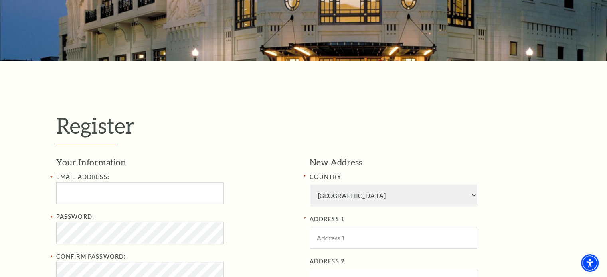
scroll to position [124, 0]
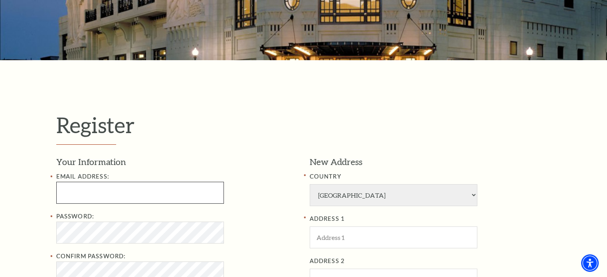
click at [100, 189] on input "Email Address:" at bounding box center [140, 193] width 168 height 22
type input "martinika.edwards@gmail.com"
type input "Martinika"
type input "Edwards"
type input "8049123348"
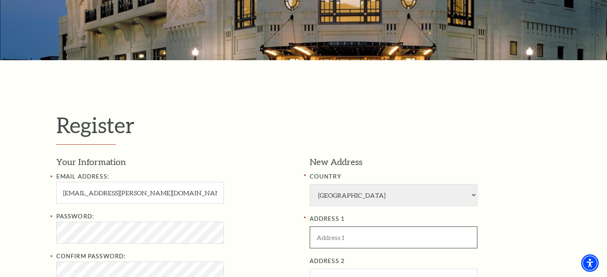
type input "4213 Rocky Ridge Trl"
type input "Oak Point"
type input "75068"
type input "804-912-3348"
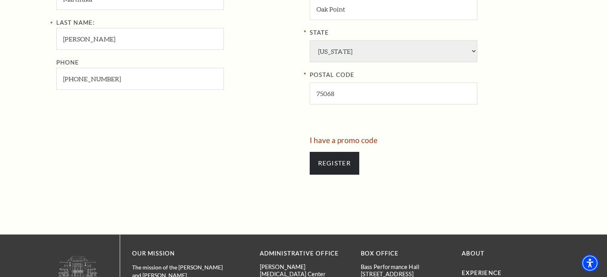
scroll to position [437, 0]
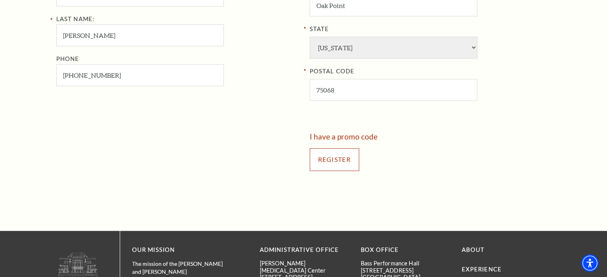
click at [337, 156] on input "Register" at bounding box center [334, 159] width 49 height 22
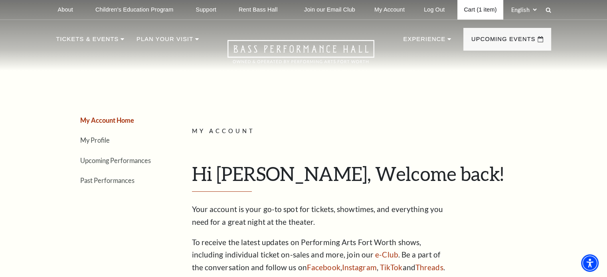
click at [480, 8] on link "Cart (1 item)" at bounding box center [480, 10] width 46 height 20
